Goal: Information Seeking & Learning: Learn about a topic

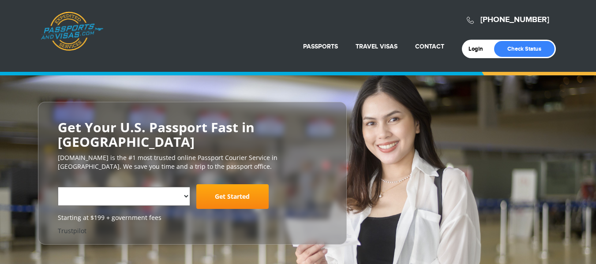
select select "**********"
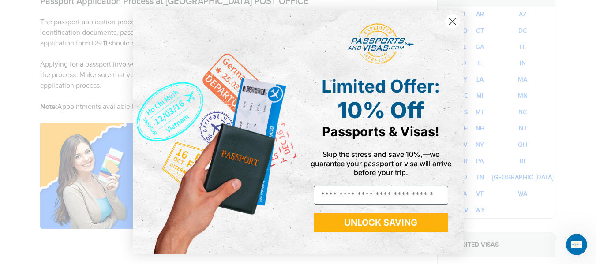
click at [452, 23] on circle "Close dialog" at bounding box center [452, 21] width 15 height 15
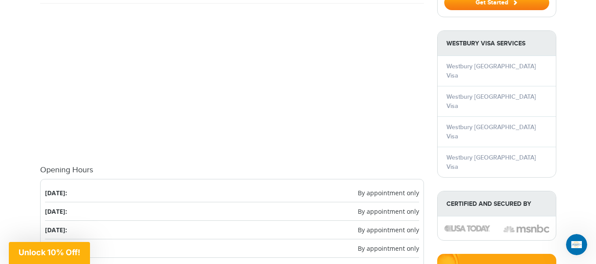
scroll to position [926, 0]
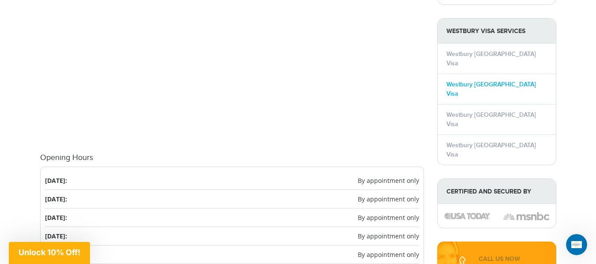
click at [475, 81] on link "Westbury [GEOGRAPHIC_DATA] Visa" at bounding box center [491, 89] width 90 height 17
